Goal: Information Seeking & Learning: Learn about a topic

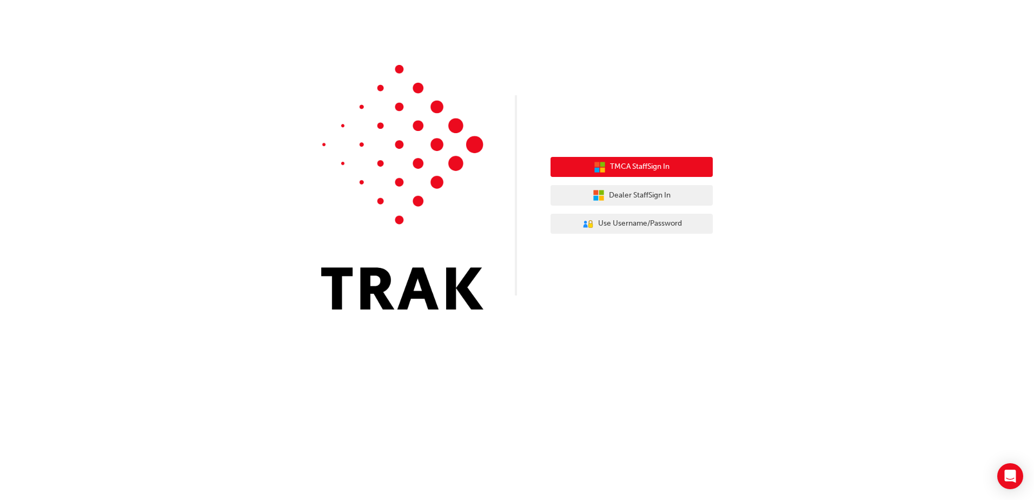
click at [642, 164] on span "TMCA Staff Sign In" at bounding box center [639, 167] width 59 height 12
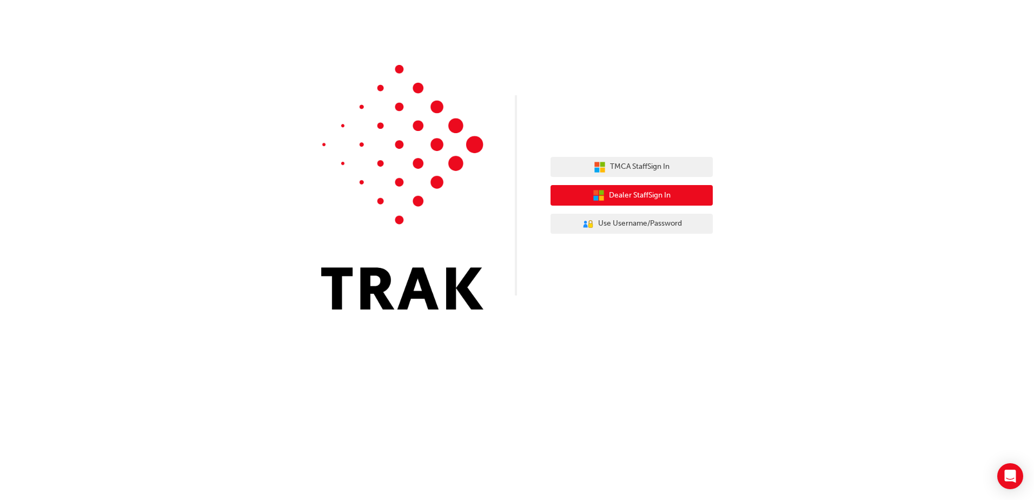
click at [657, 198] on span "Dealer Staff Sign In" at bounding box center [640, 195] width 62 height 12
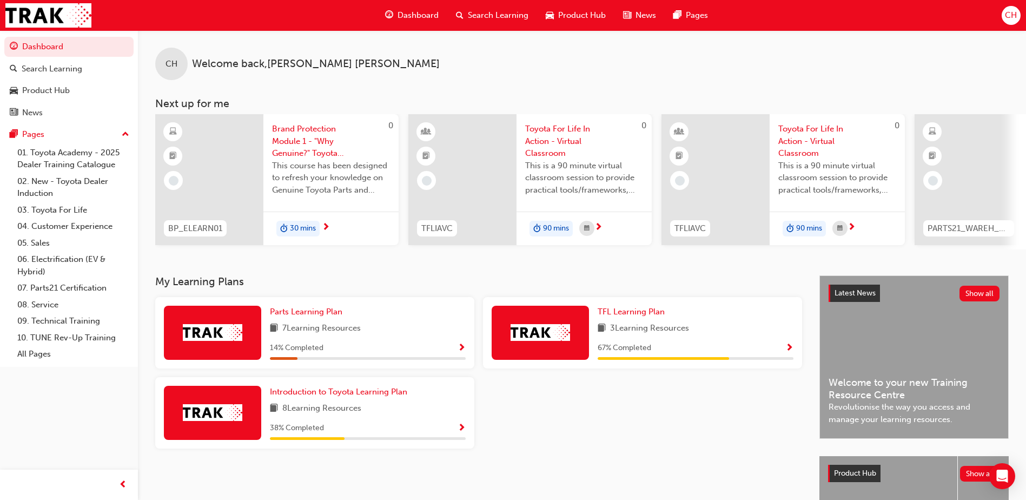
click at [83, 401] on div "Dashboard Search Learning Product Hub News Pages Pages 01. Toyota Academy - 202…" at bounding box center [69, 236] width 138 height 473
click at [49, 64] on div "Search Learning" at bounding box center [52, 69] width 61 height 12
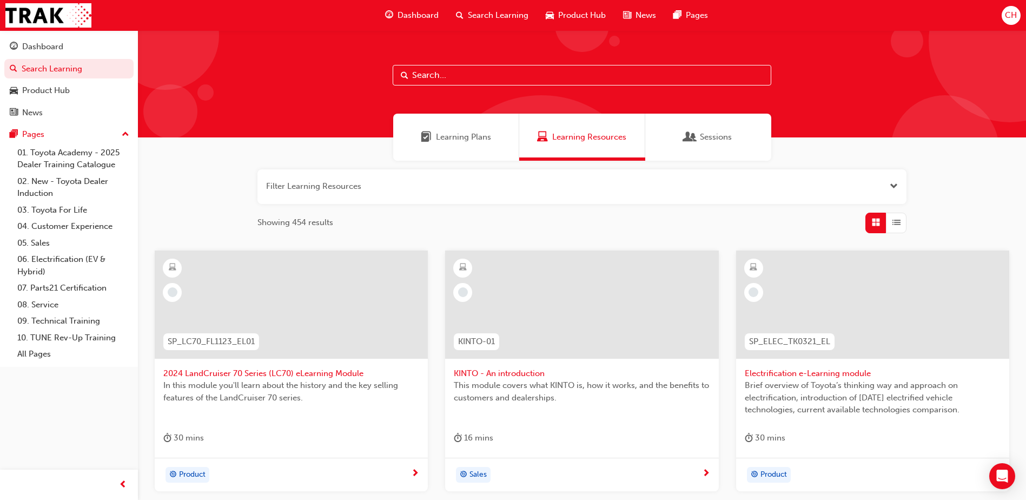
click at [426, 77] on input "text" at bounding box center [582, 75] width 379 height 21
paste input "ACL_eLearning"
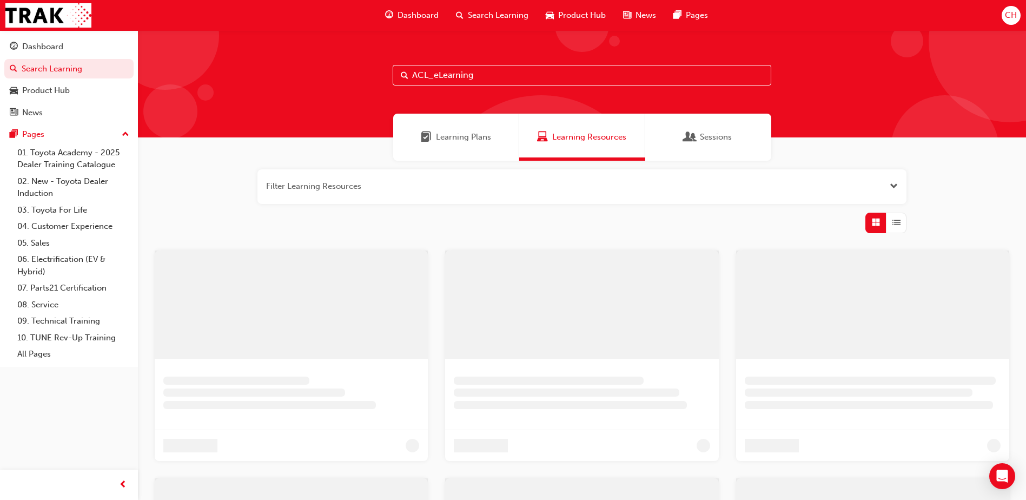
type input "ACL_eLearning"
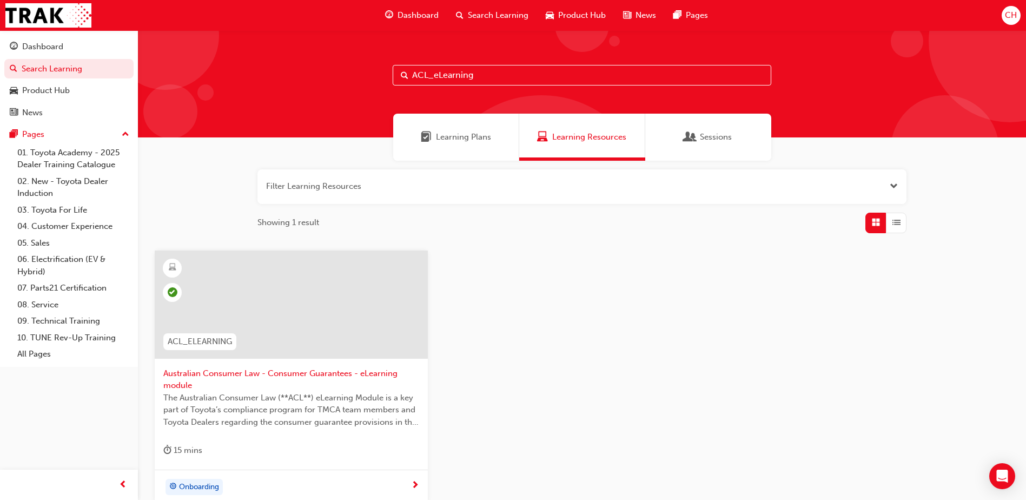
click at [214, 373] on span "Australian Consumer Law - Consumer Guarantees - eLearning module" at bounding box center [291, 379] width 256 height 24
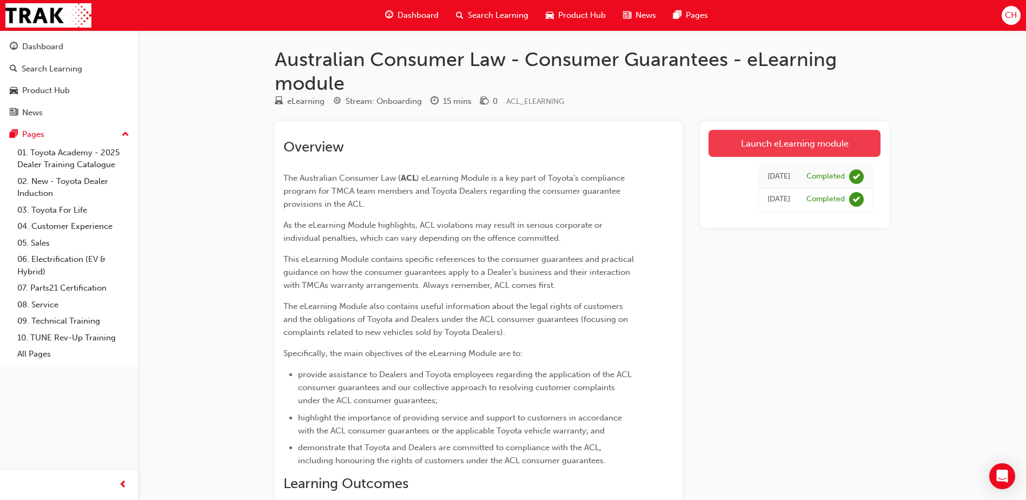
click at [792, 140] on link "Launch eLearning module" at bounding box center [794, 143] width 172 height 27
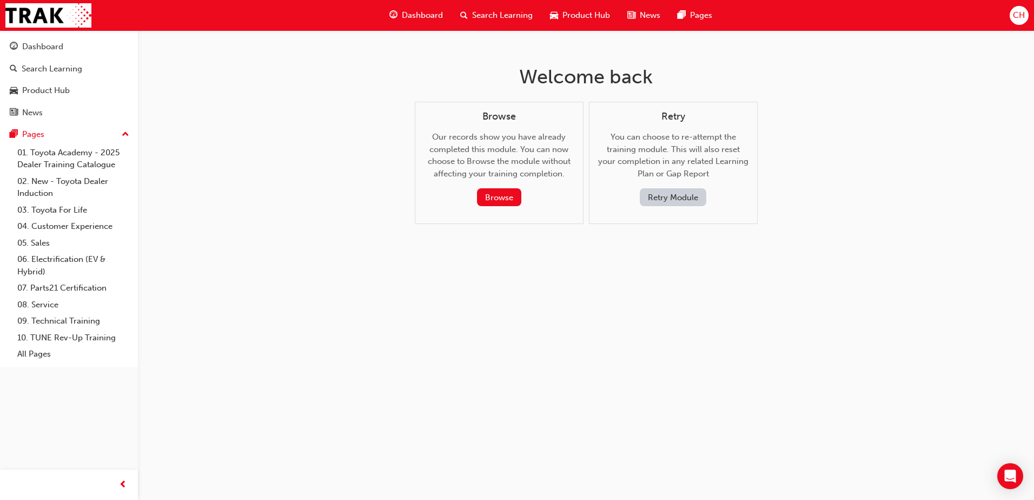
click at [669, 199] on button "Retry Module" at bounding box center [673, 197] width 67 height 18
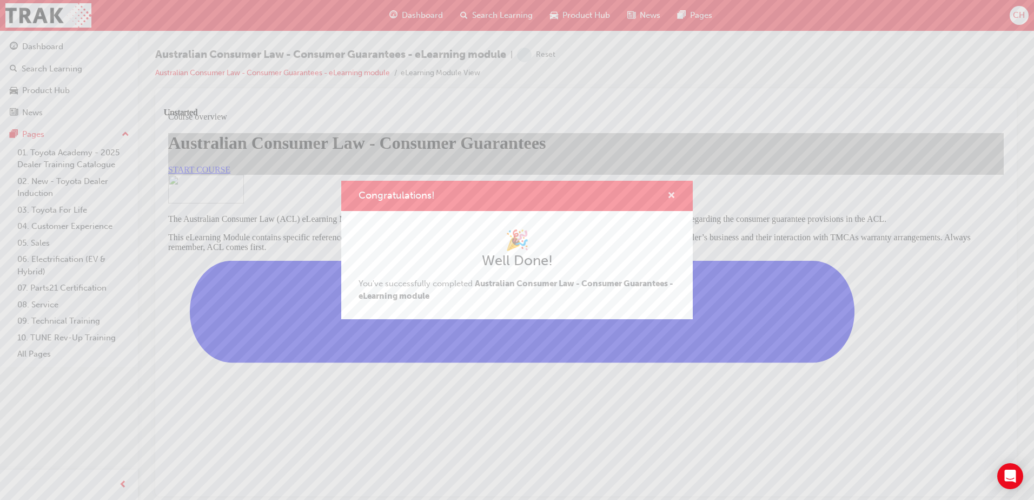
click at [673, 191] on span "cross-icon" at bounding box center [671, 196] width 8 height 10
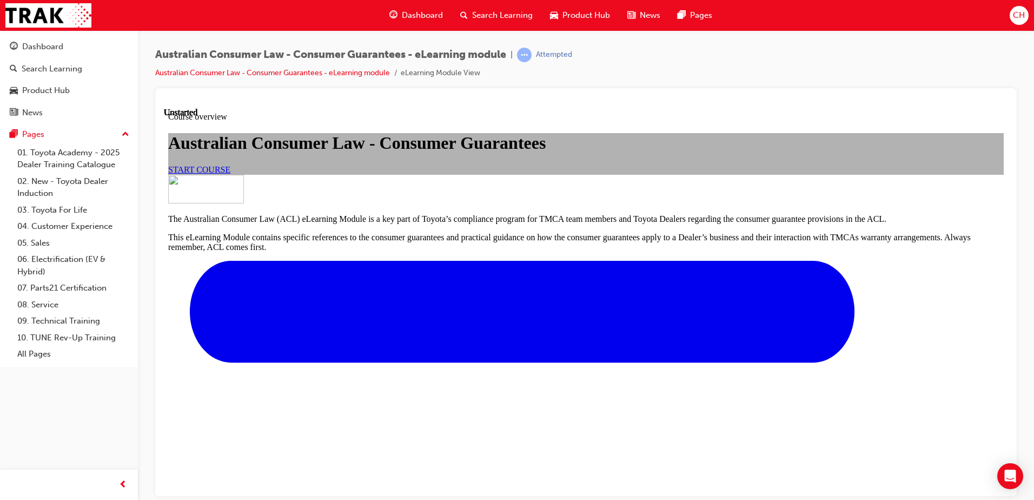
click at [230, 174] on span "START COURSE" at bounding box center [199, 168] width 62 height 9
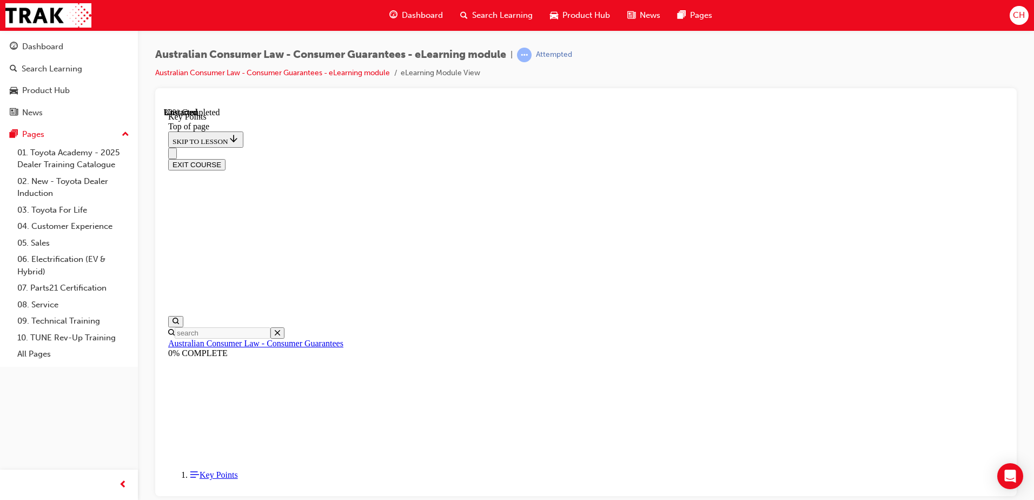
scroll to position [449, 0]
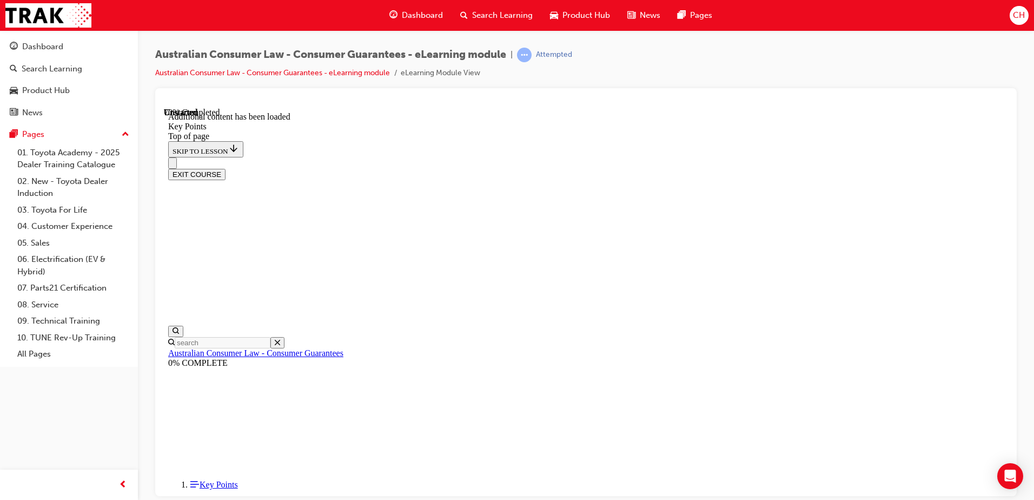
scroll to position [1407, 0]
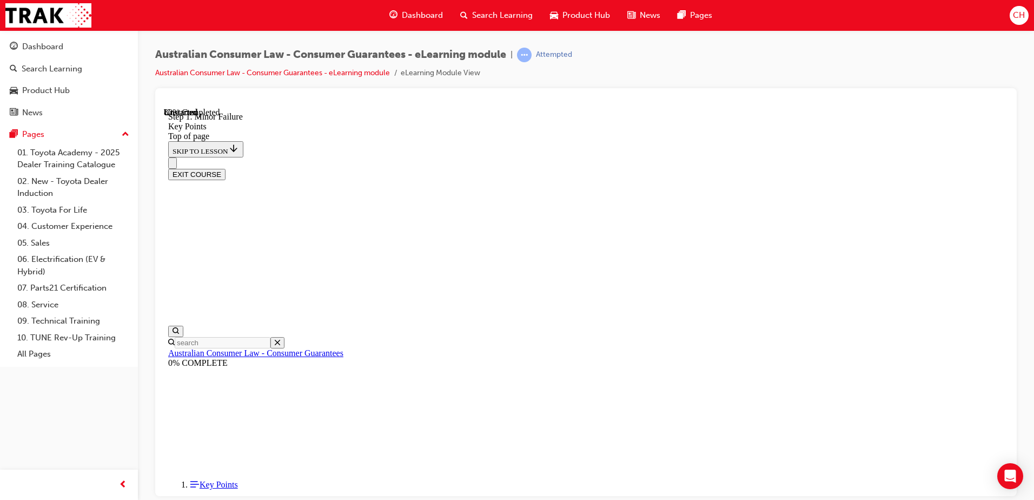
scroll to position [2086, 0]
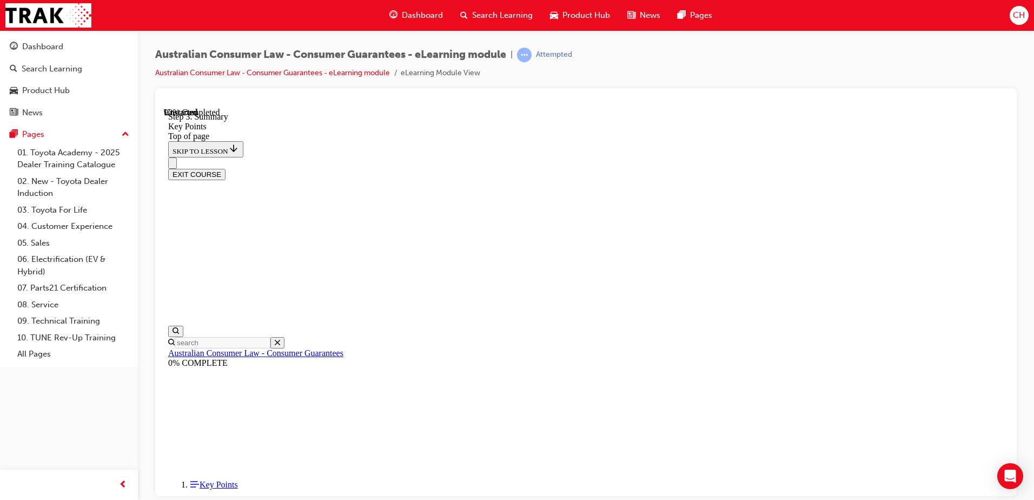
scroll to position [1683, 0]
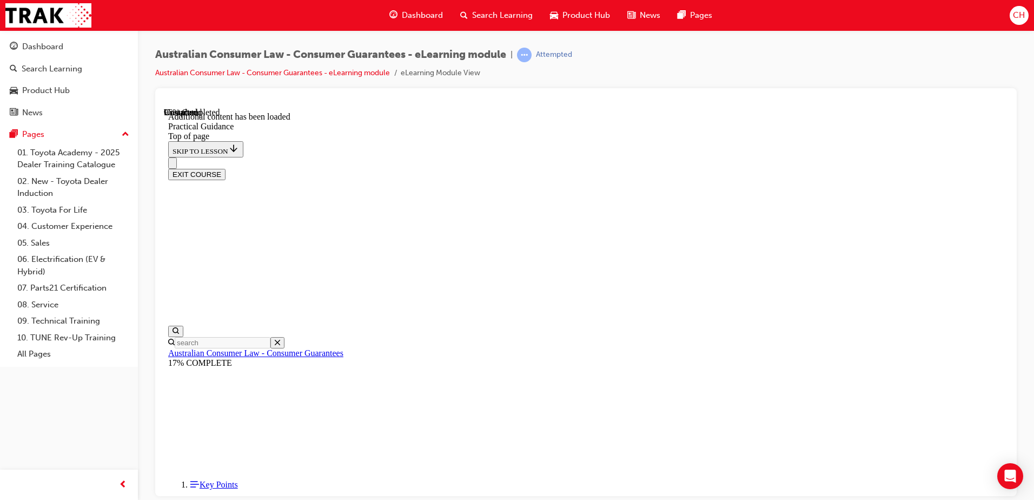
scroll to position [2902, 0]
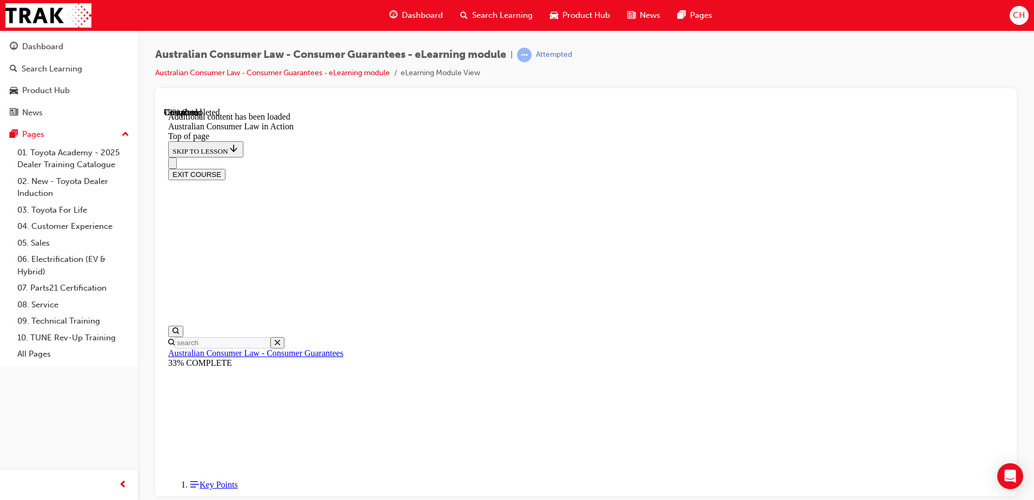
scroll to position [1866, 0]
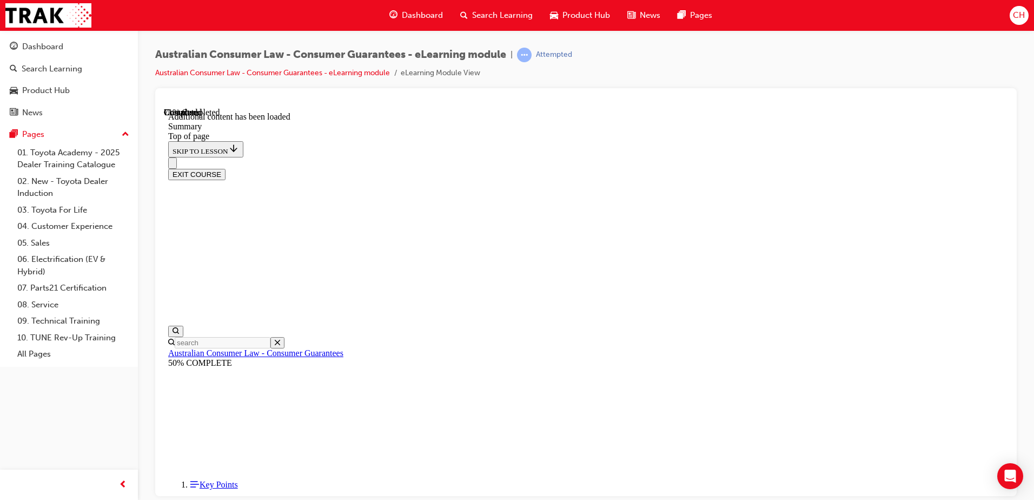
scroll to position [918, 0]
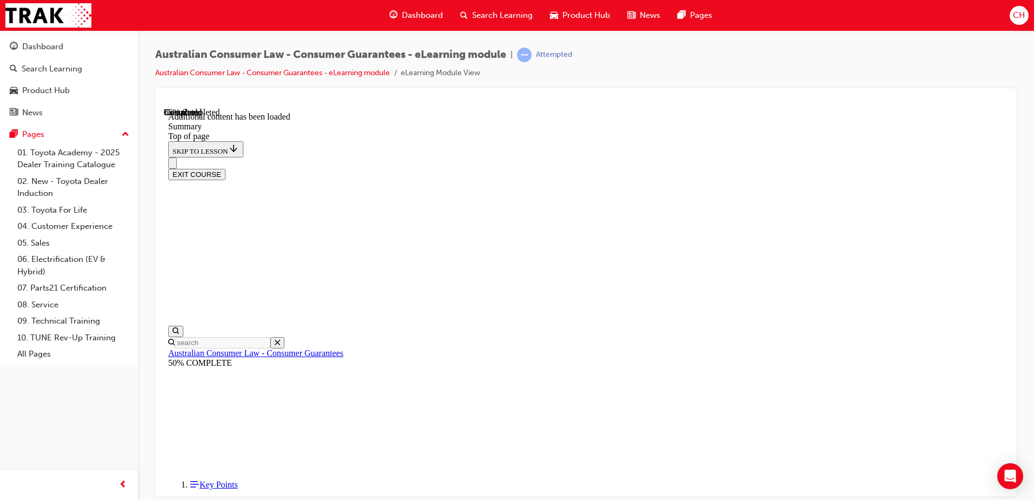
scroll to position [1058, 0]
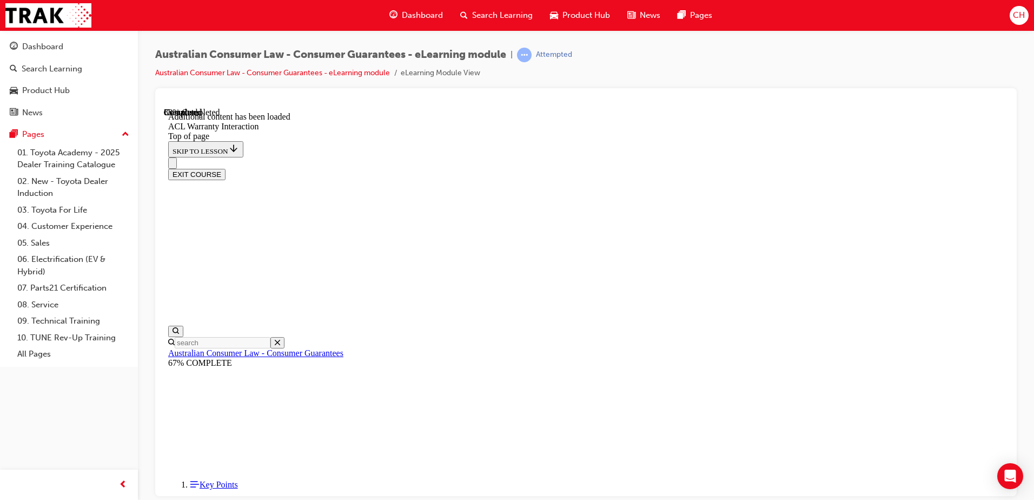
click at [225, 168] on button "EXIT COURSE" at bounding box center [196, 173] width 57 height 11
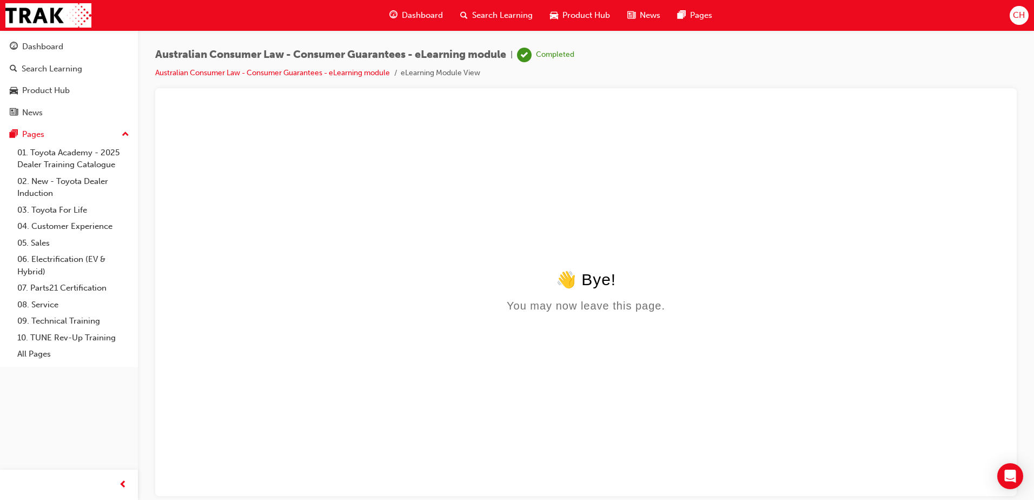
scroll to position [0, 0]
